Goal: Obtain resource: Download file/media

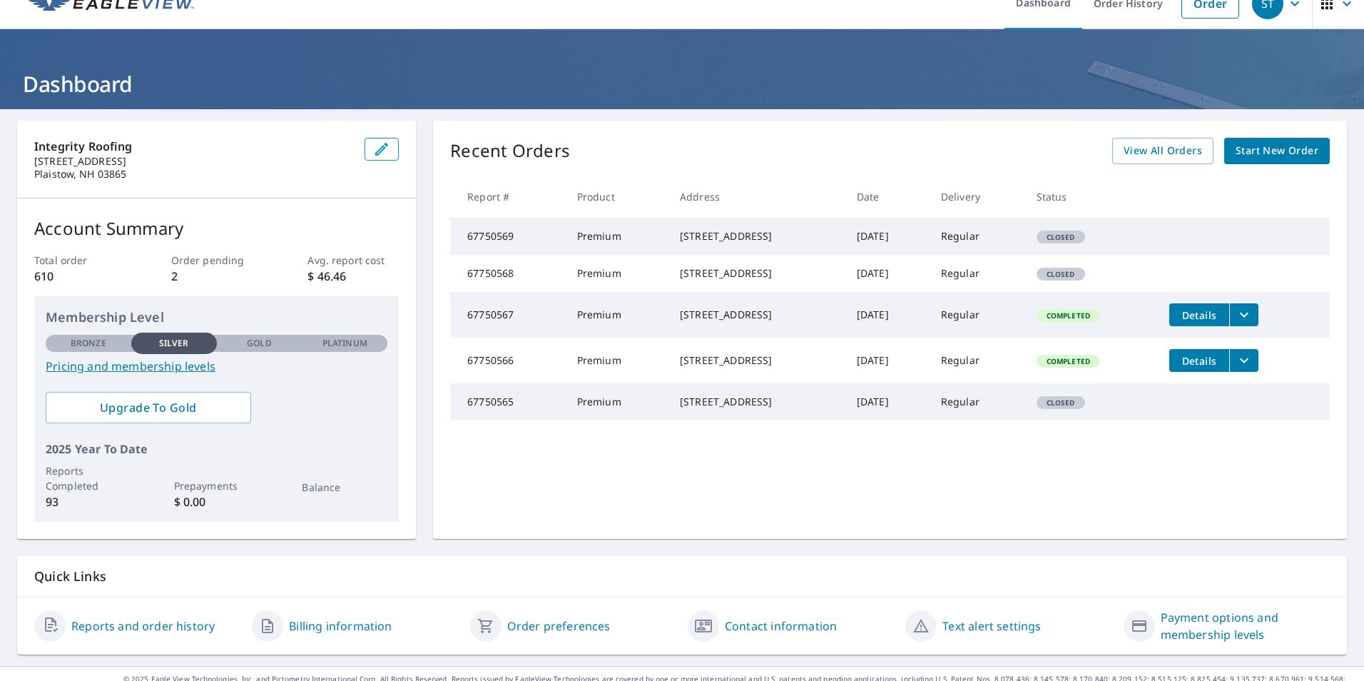
scroll to position [44, 0]
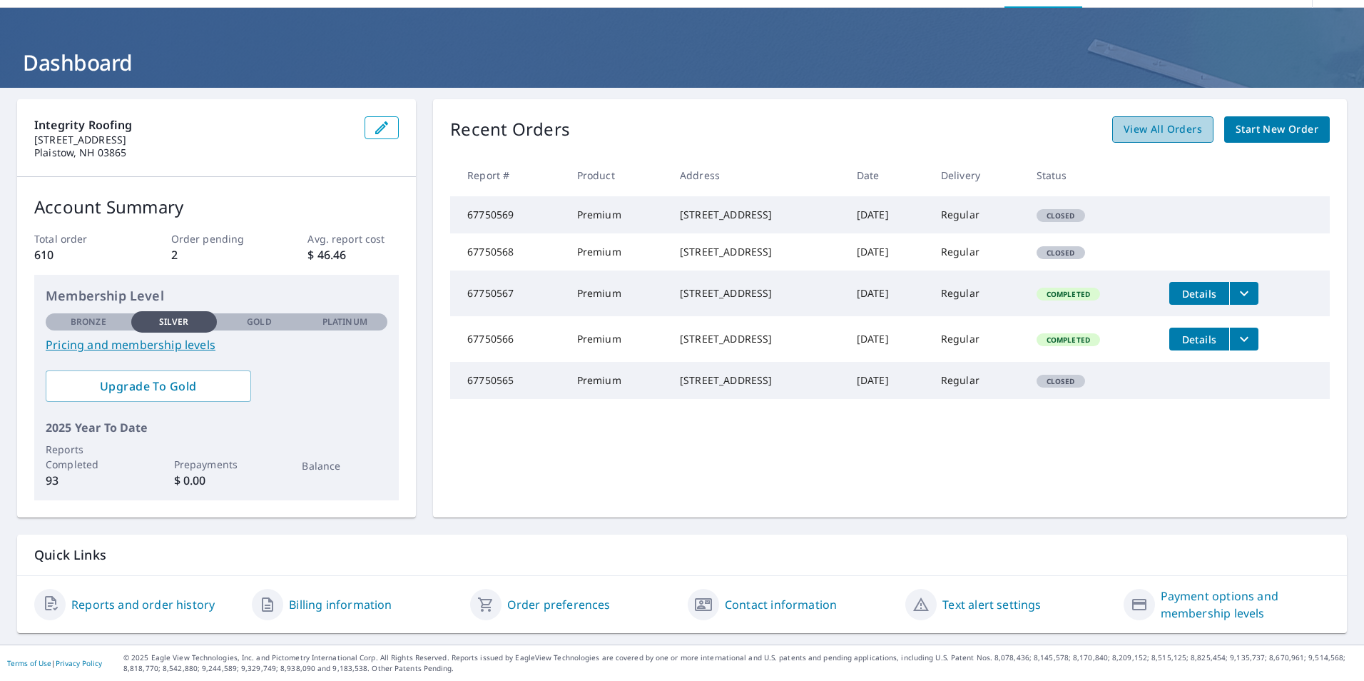
click at [1112, 131] on link "View All Orders" at bounding box center [1162, 129] width 101 height 26
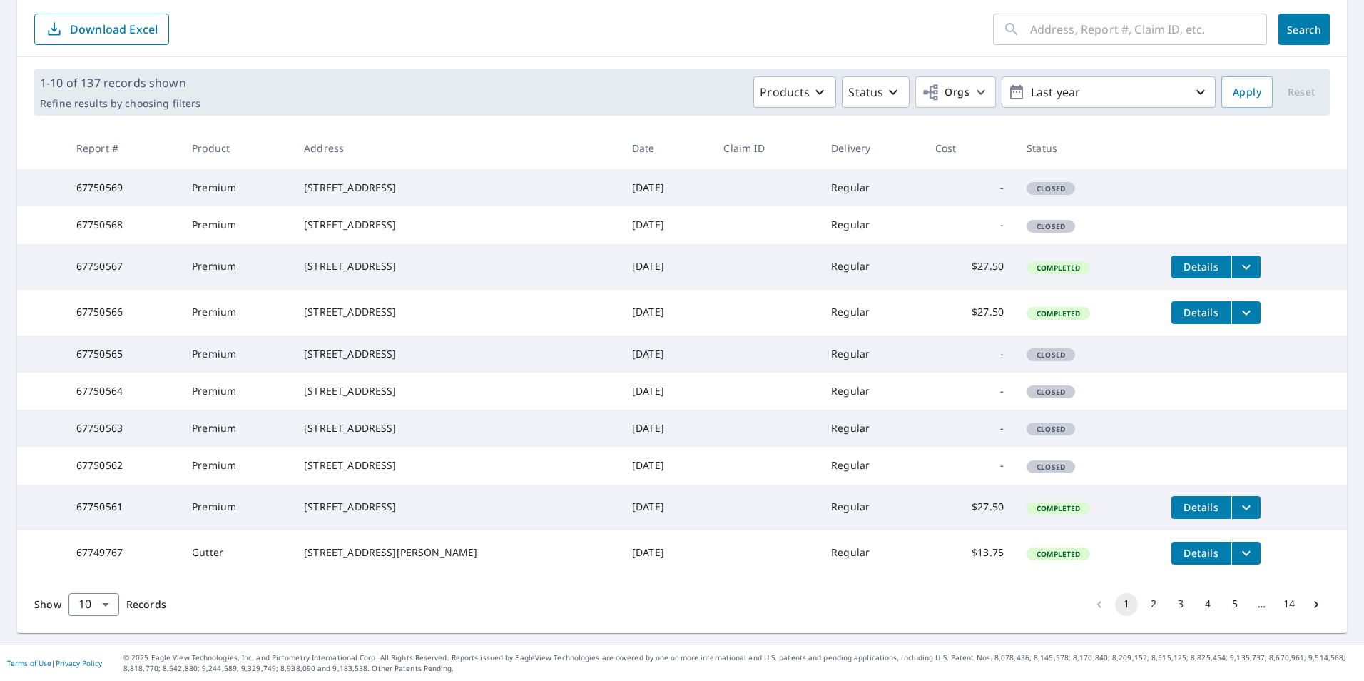
scroll to position [254, 0]
click at [1142, 604] on button "2" at bounding box center [1153, 604] width 23 height 23
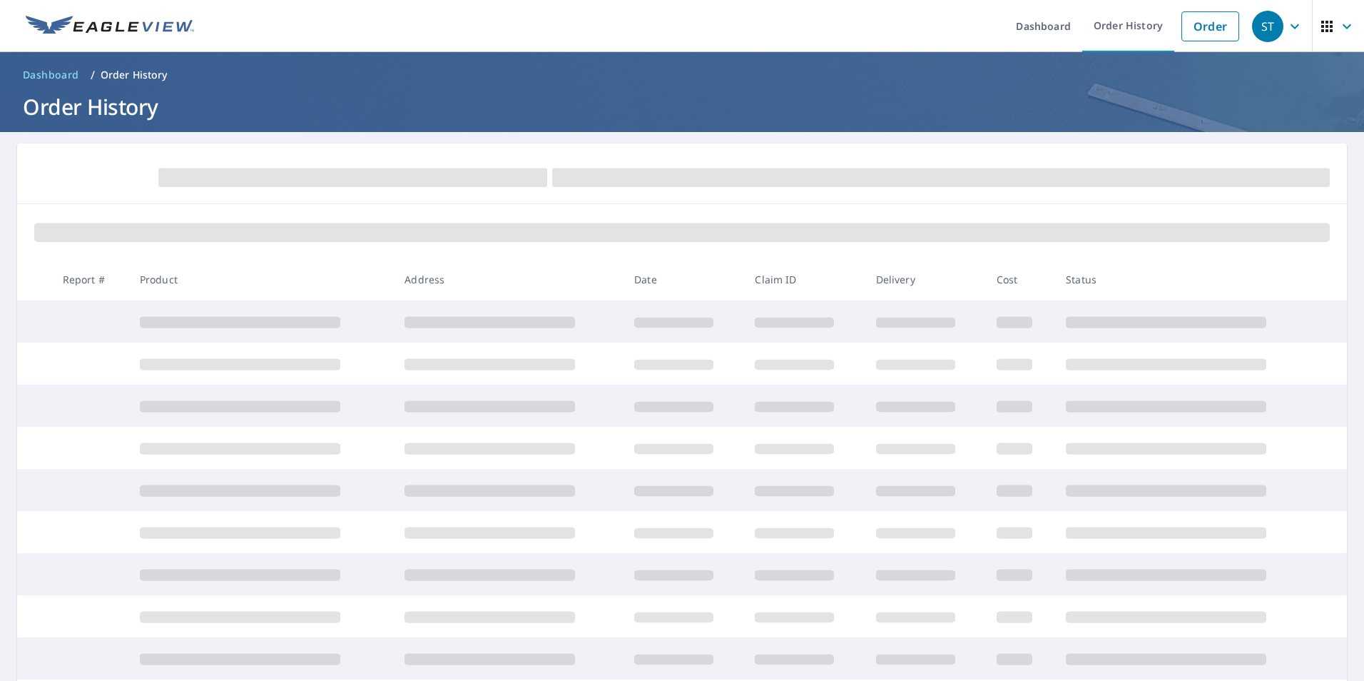
drag, startPoint x: 818, startPoint y: 500, endPoint x: 641, endPoint y: 438, distance: 186.9
drag, startPoint x: 641, startPoint y: 438, endPoint x: 293, endPoint y: 280, distance: 382.2
click at [293, 280] on th "Product" at bounding box center [260, 279] width 265 height 42
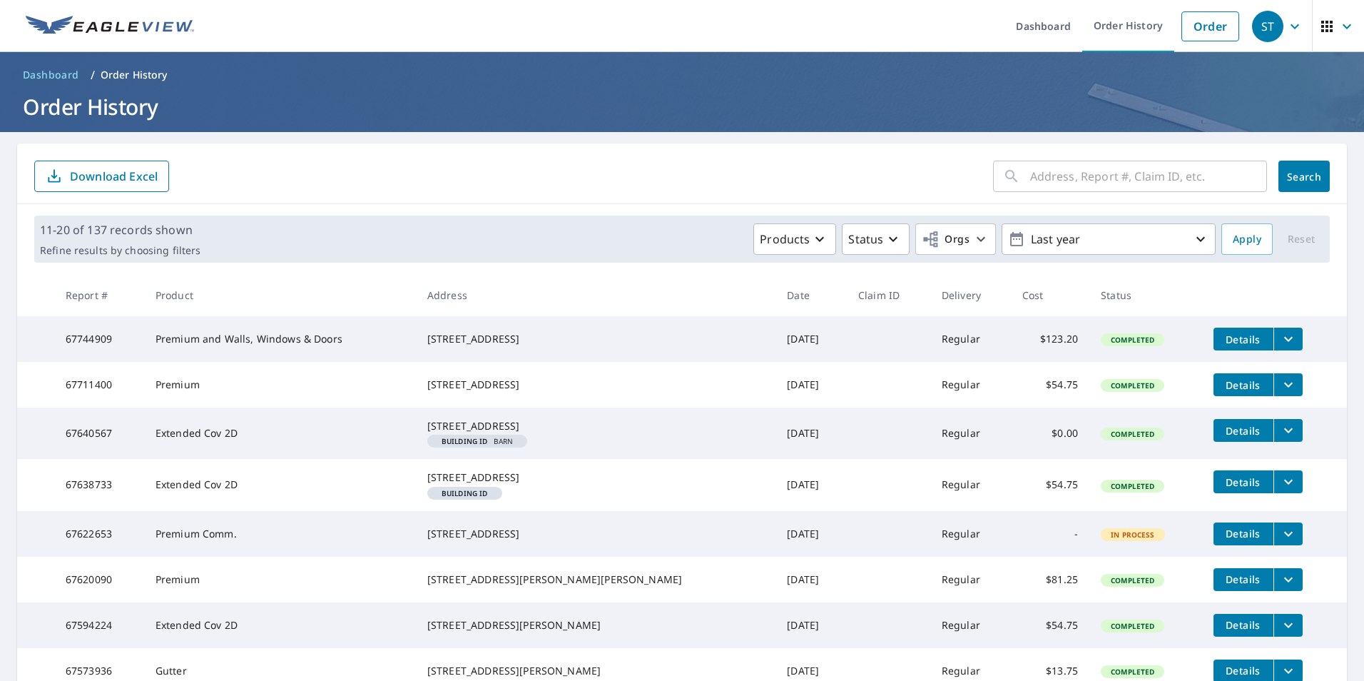
click at [1280, 338] on icon "filesDropdownBtn-67744909" at bounding box center [1288, 338] width 17 height 17
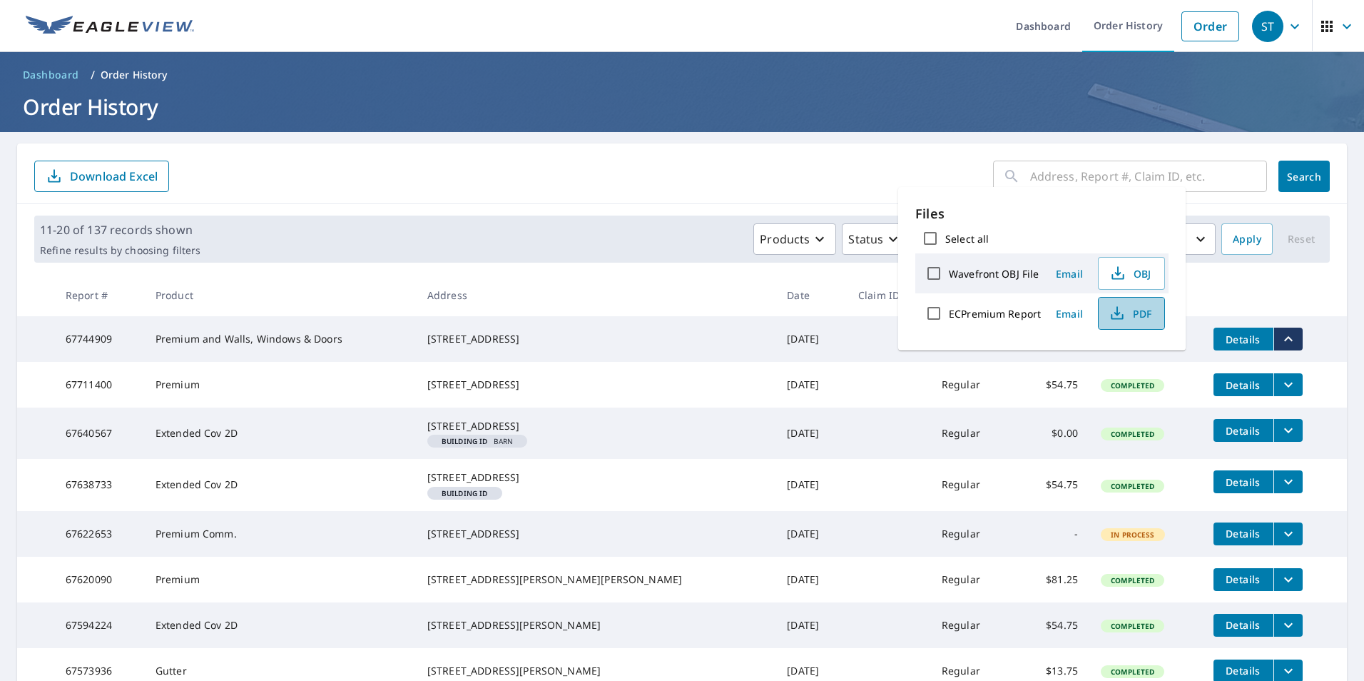
click at [1125, 309] on span "PDF" at bounding box center [1130, 313] width 46 height 17
click at [1224, 313] on th at bounding box center [1275, 295] width 146 height 42
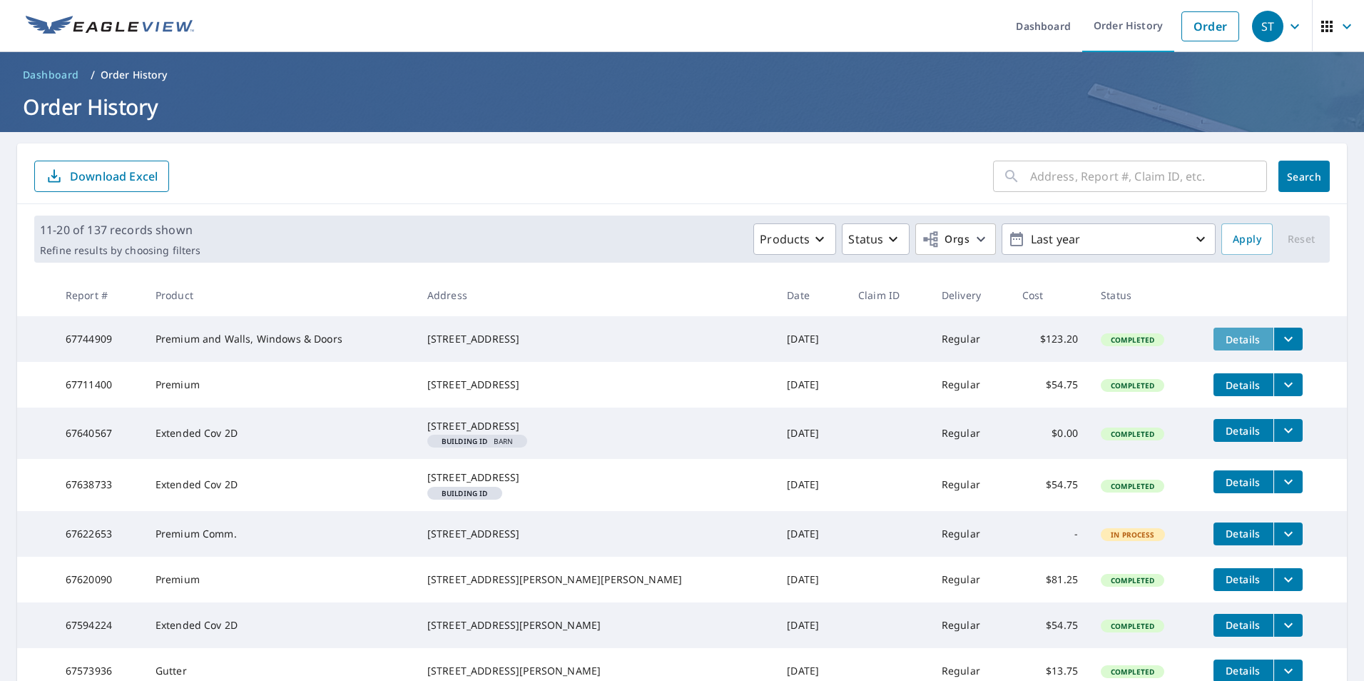
click at [1222, 335] on span "Details" at bounding box center [1243, 339] width 43 height 14
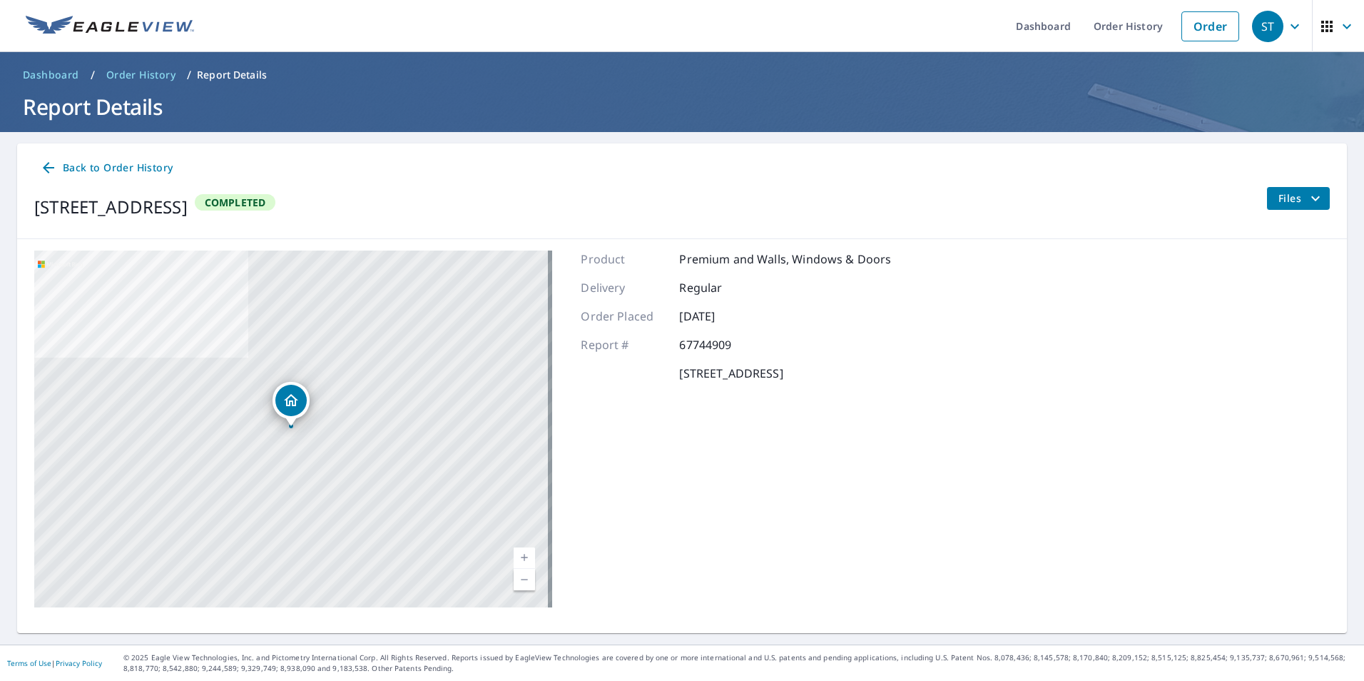
click at [290, 403] on icon "Dropped pin, building 1, Residential property, 11 Fairways Ln Methuen, MA 01844" at bounding box center [291, 400] width 14 height 12
click at [1039, 281] on div "[STREET_ADDRESS] Aerial Road A standard road map Aerial A detailed look from ab…" at bounding box center [682, 429] width 1330 height 380
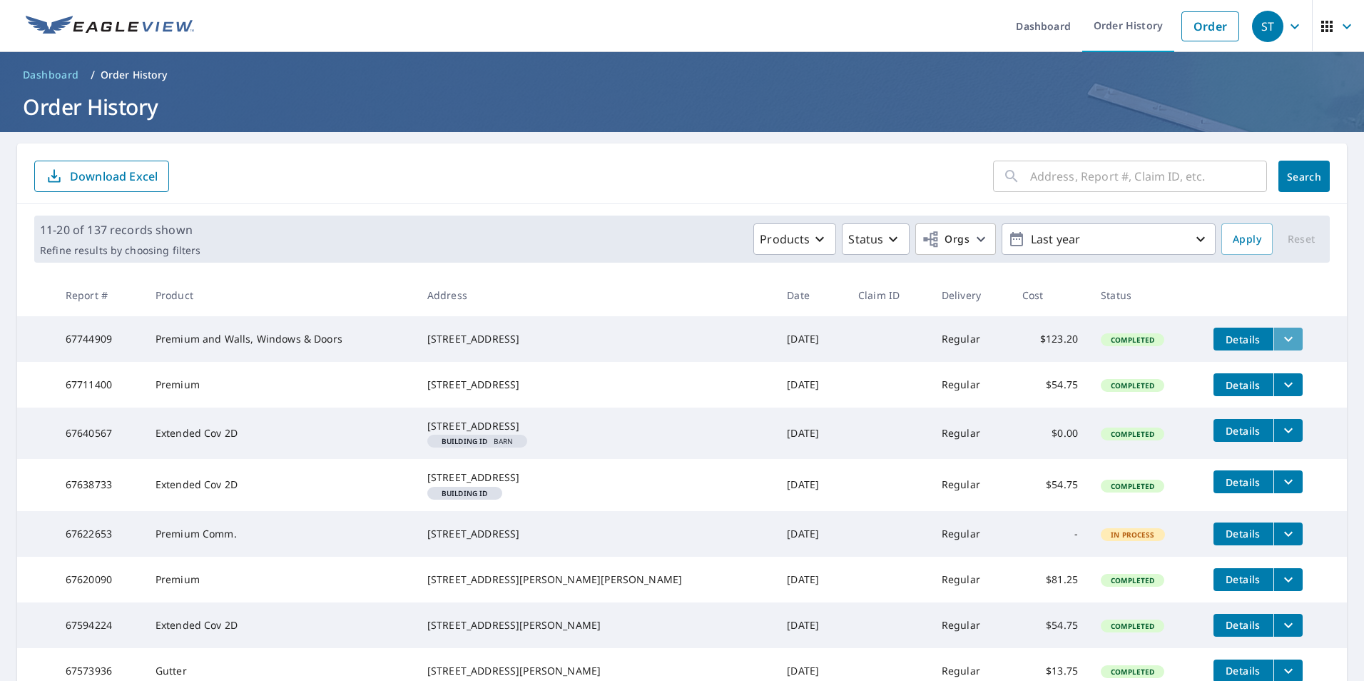
click at [1280, 334] on icon "filesDropdownBtn-67744909" at bounding box center [1288, 338] width 17 height 17
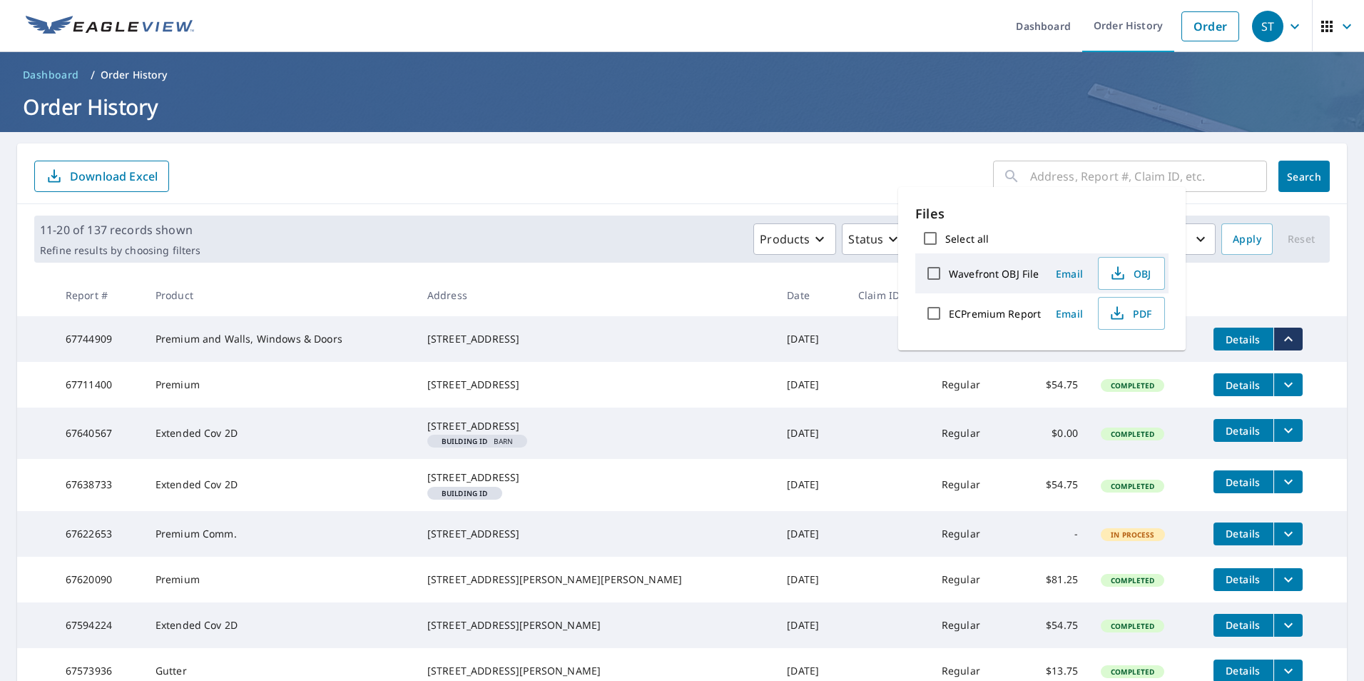
click at [956, 315] on label "ECPremium Report" at bounding box center [995, 314] width 92 height 14
click at [949, 315] on input "ECPremium Report" at bounding box center [934, 313] width 30 height 30
checkbox input "true"
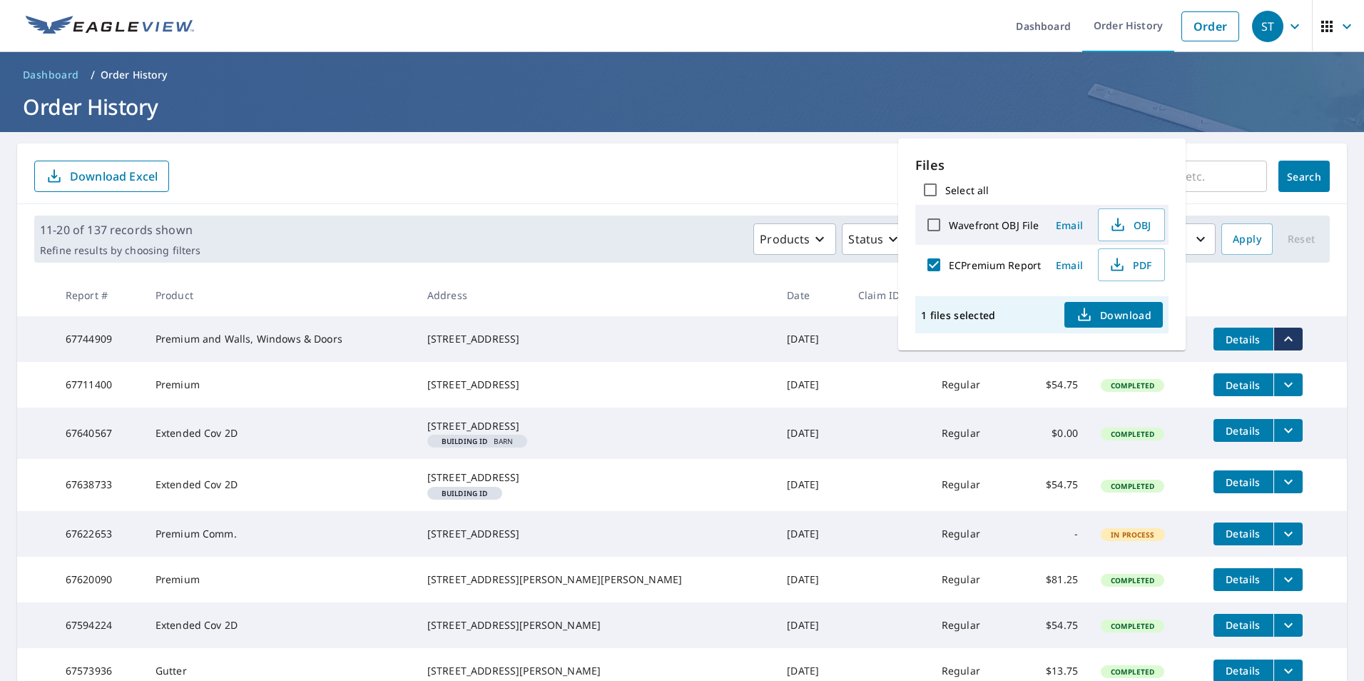
click at [1092, 324] on button "Download" at bounding box center [1114, 315] width 98 height 26
click at [1141, 268] on span "PDF" at bounding box center [1130, 264] width 46 height 17
click at [719, 61] on header "Dashboard / Order History Order History" at bounding box center [682, 92] width 1364 height 80
